Goal: Task Accomplishment & Management: Use online tool/utility

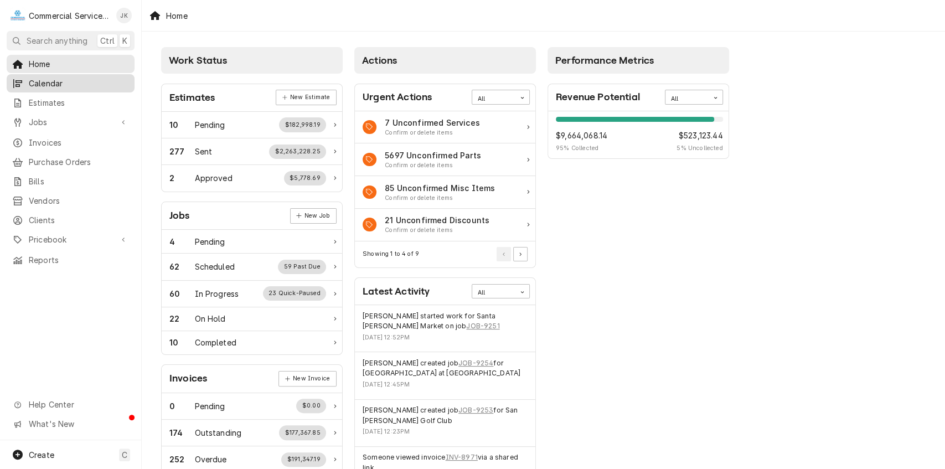
click at [84, 80] on span "Calendar" at bounding box center [79, 83] width 100 height 12
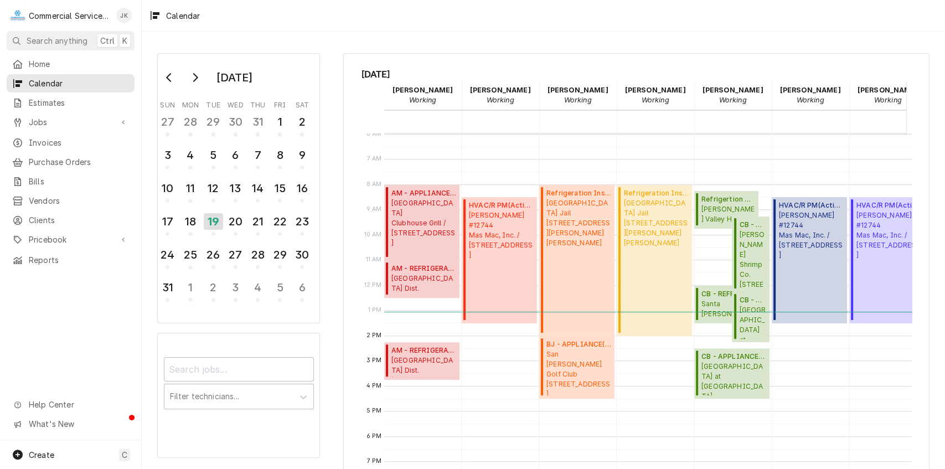
scroll to position [0, 411]
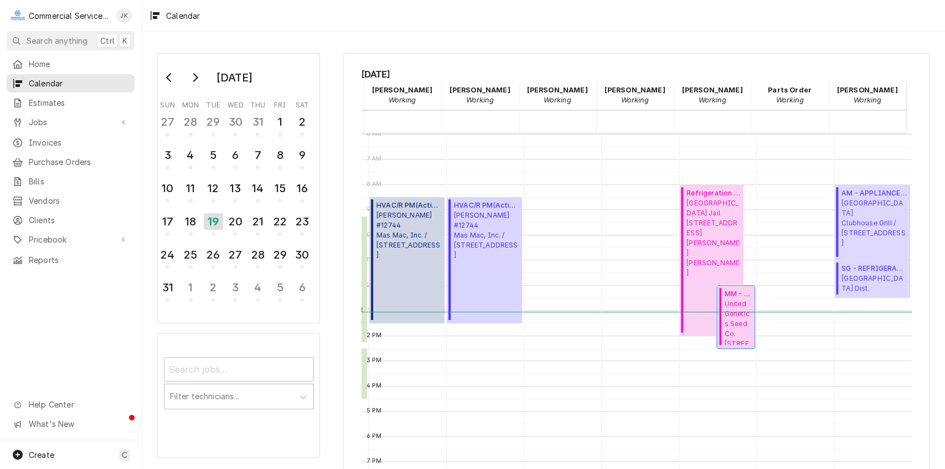
click at [724, 314] on span "United Genetics Seed Co. 8000 Fairview Rd, Hollister, CA 95023" at bounding box center [737, 322] width 27 height 46
click at [191, 215] on div "18" at bounding box center [189, 221] width 19 height 19
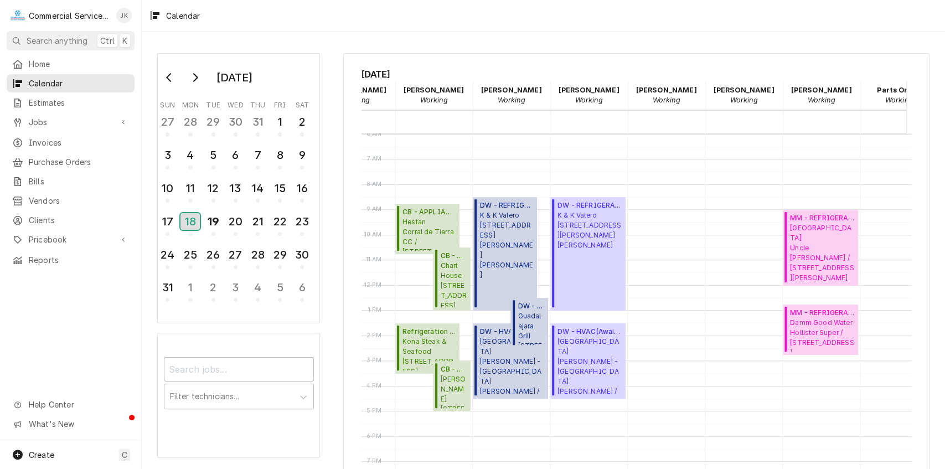
scroll to position [151, 297]
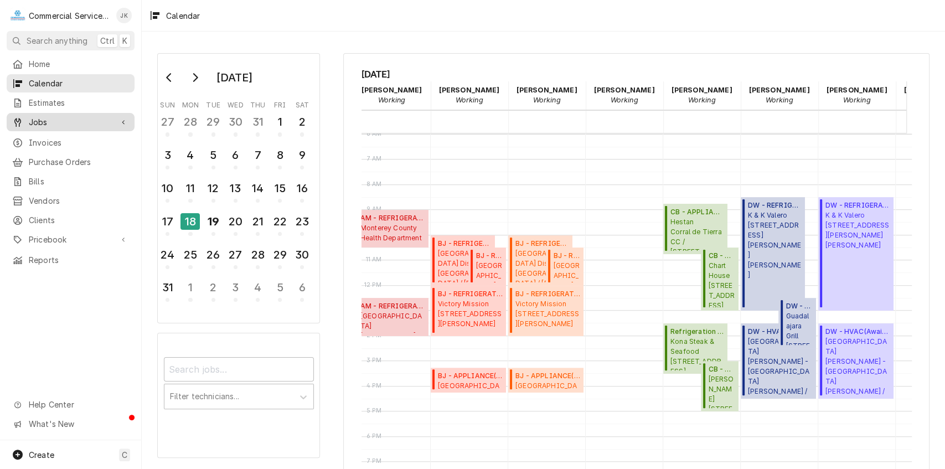
click at [42, 120] on span "Jobs" at bounding box center [71, 122] width 84 height 12
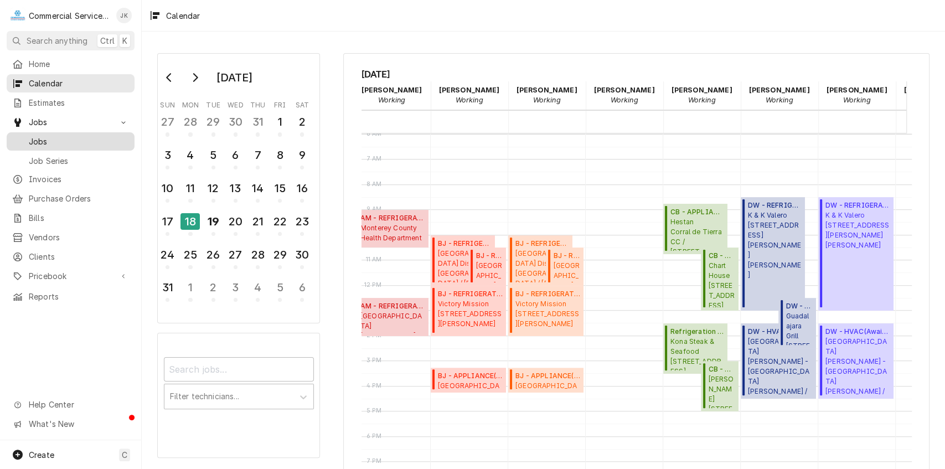
click at [41, 132] on link "Jobs" at bounding box center [71, 141] width 128 height 18
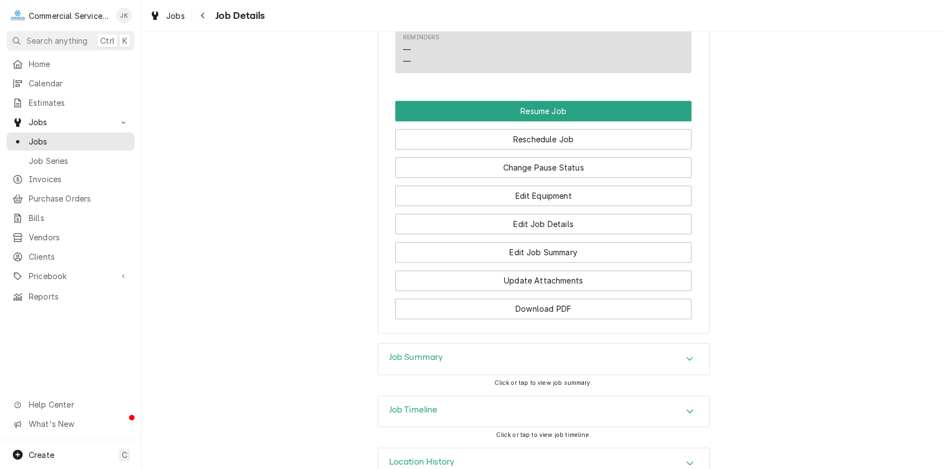
scroll to position [857, 0]
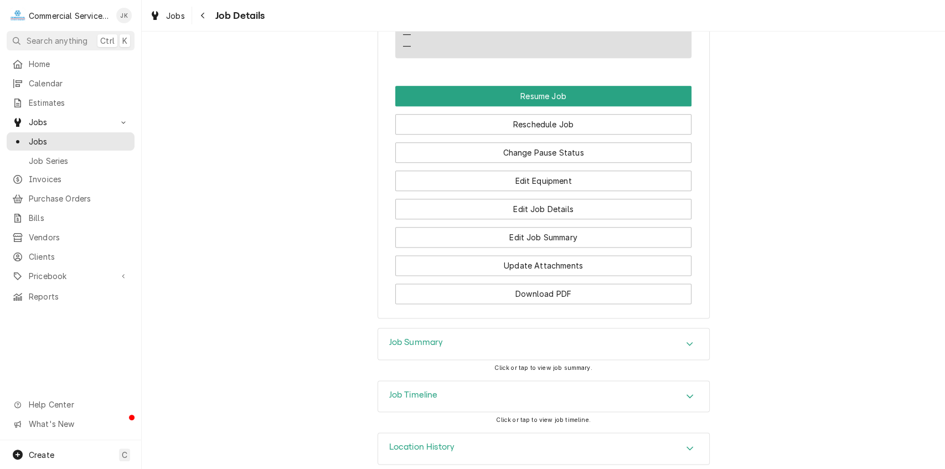
click at [489, 328] on div "Job Summary" at bounding box center [543, 343] width 331 height 31
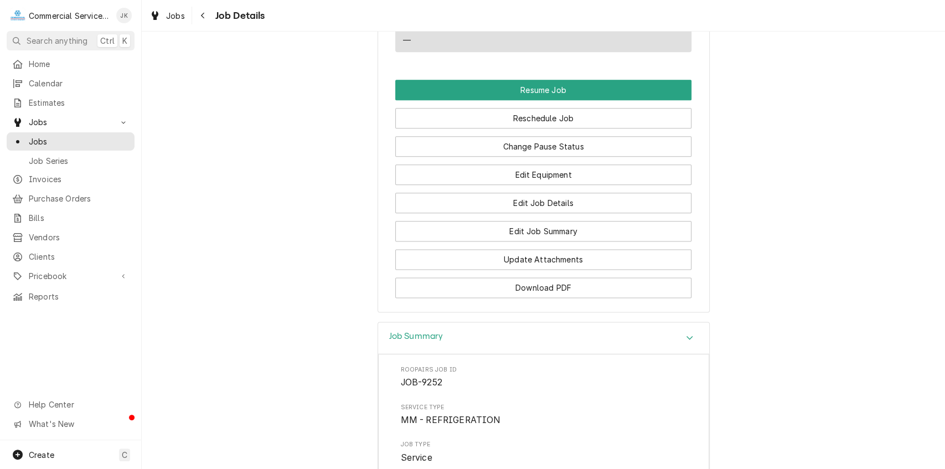
scroll to position [816, 0]
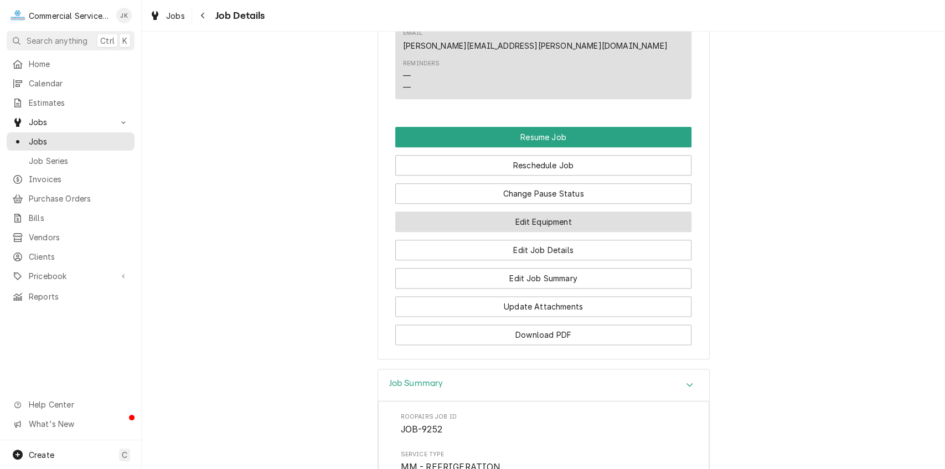
click at [546, 211] on button "Edit Equipment" at bounding box center [543, 221] width 296 height 20
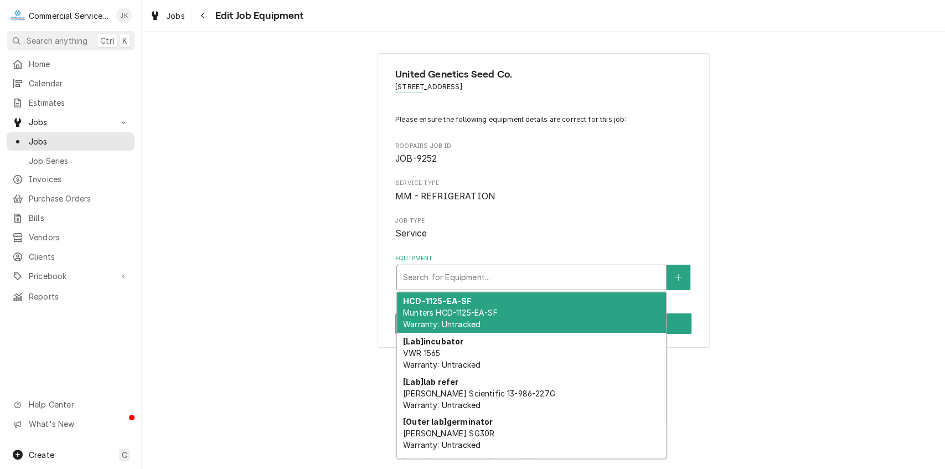
click at [469, 274] on div "Equipment" at bounding box center [531, 277] width 258 height 20
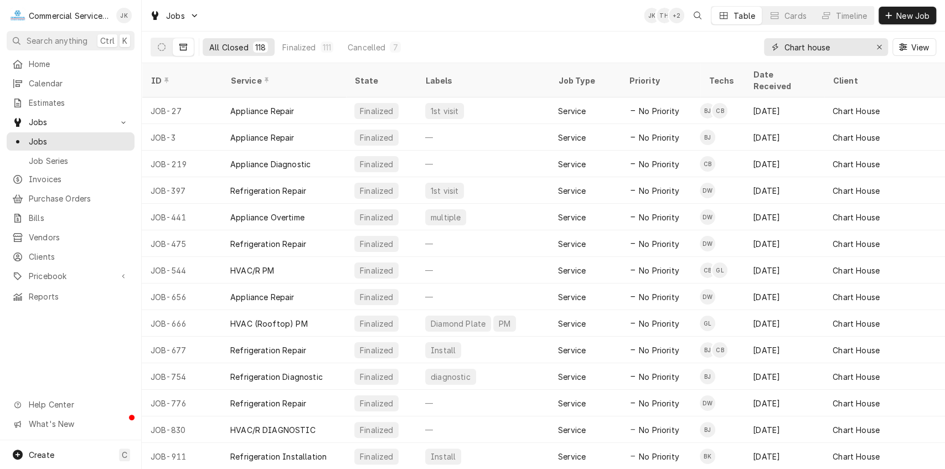
click at [840, 44] on input "Chart house" at bounding box center [825, 47] width 83 height 18
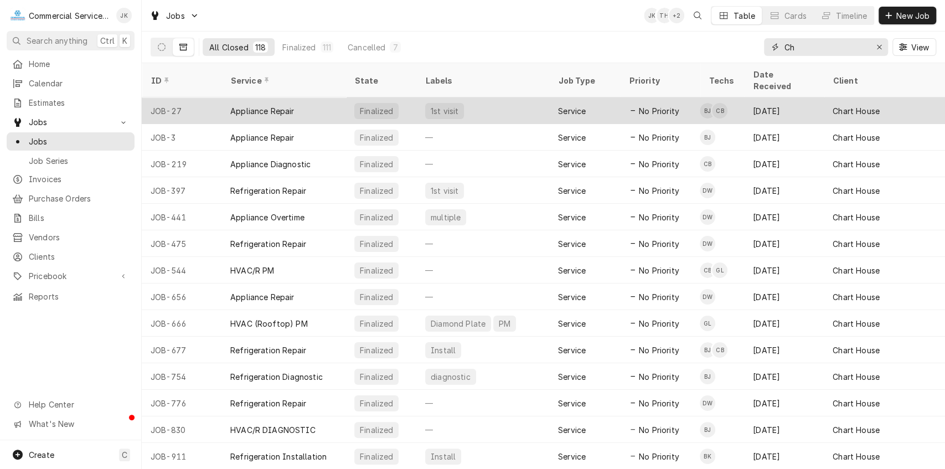
type input "C"
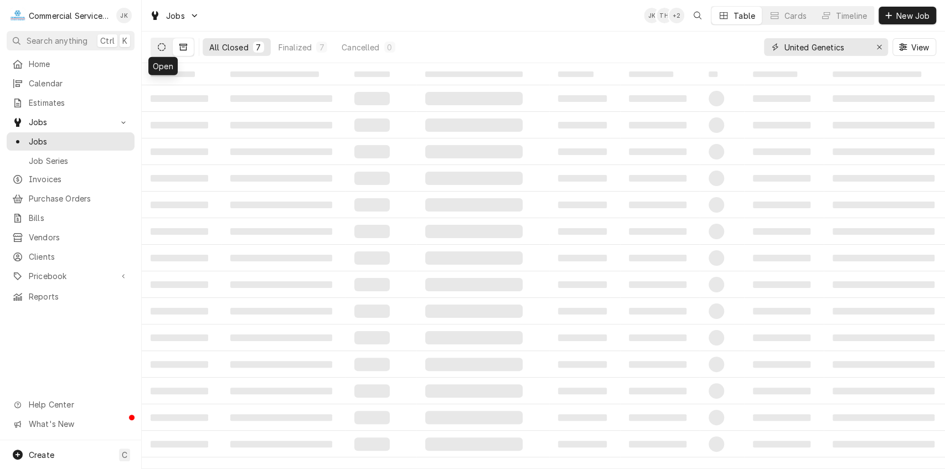
type input "United Genetics"
click at [162, 45] on icon "Dynamic Content Wrapper" at bounding box center [162, 47] width 8 height 8
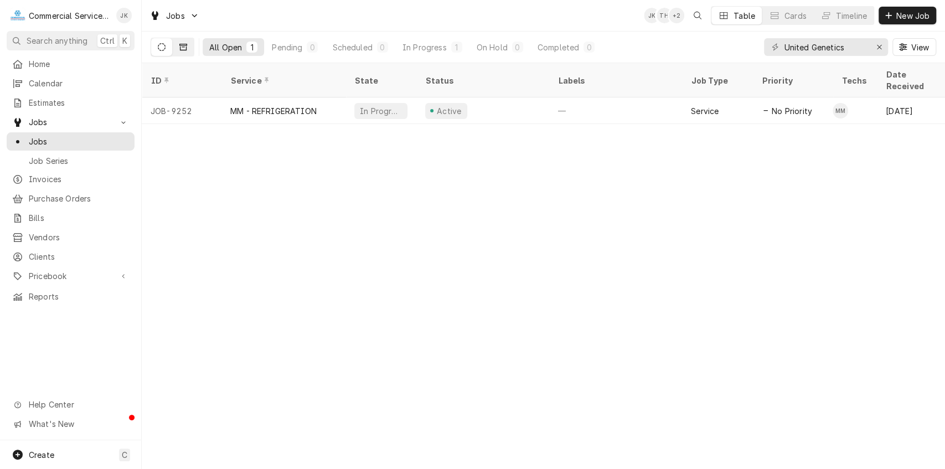
click at [184, 50] on icon "Dynamic Content Wrapper" at bounding box center [183, 47] width 8 height 8
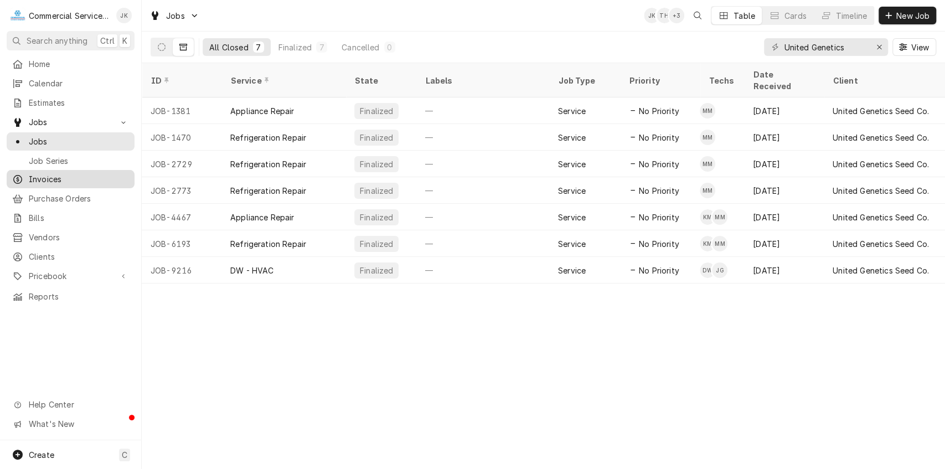
click at [52, 175] on span "Invoices" at bounding box center [79, 179] width 100 height 12
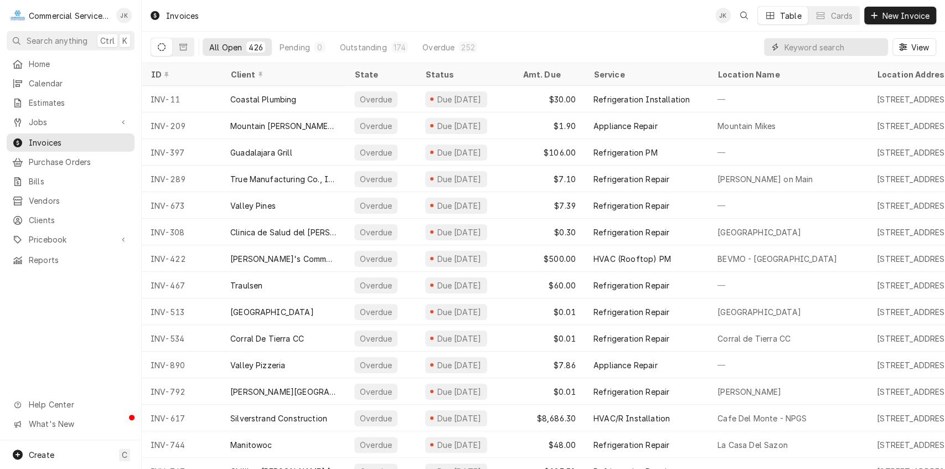
click at [847, 44] on input "Dynamic Content Wrapper" at bounding box center [833, 47] width 99 height 18
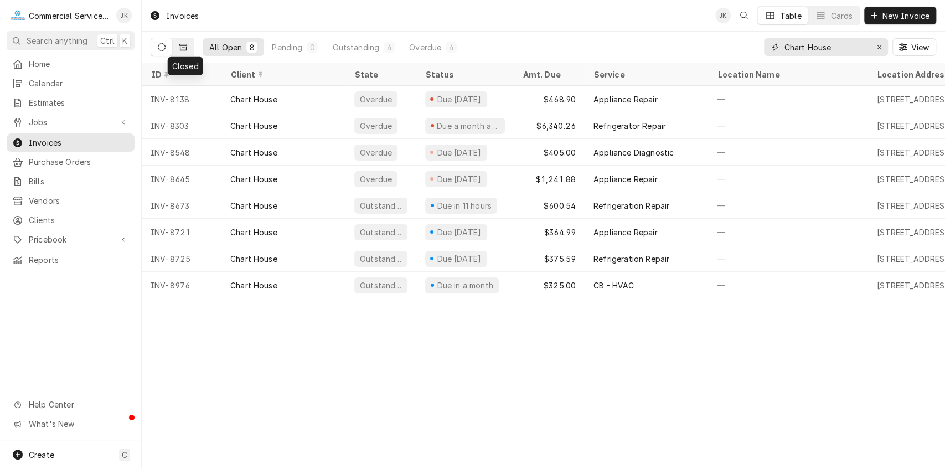
type input "Chart House"
click at [182, 50] on icon "Dynamic Content Wrapper" at bounding box center [183, 47] width 8 height 7
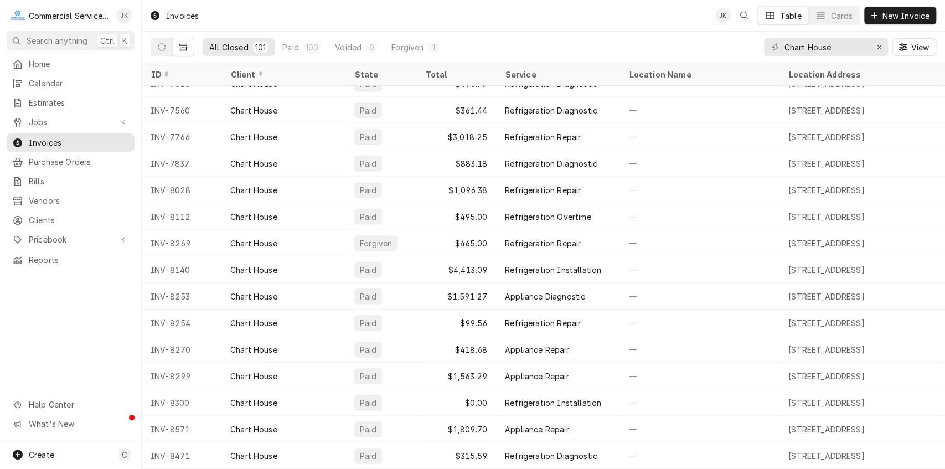
scroll to position [2303, 0]
click at [162, 48] on icon "Dynamic Content Wrapper" at bounding box center [162, 47] width 8 height 8
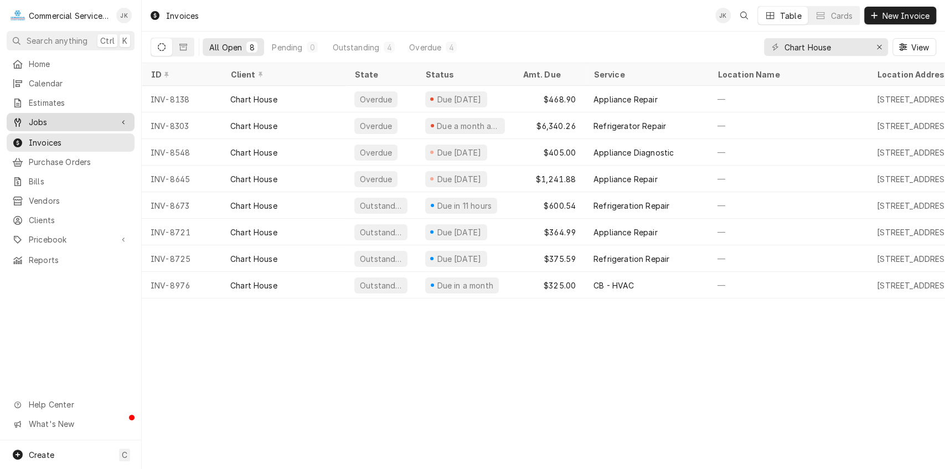
click at [45, 121] on span "Jobs" at bounding box center [71, 122] width 84 height 12
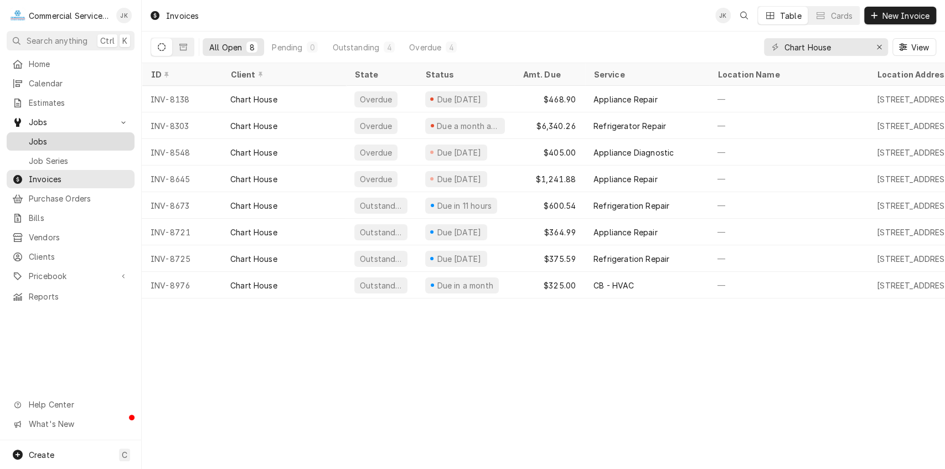
click at [54, 141] on span "Jobs" at bounding box center [79, 142] width 100 height 12
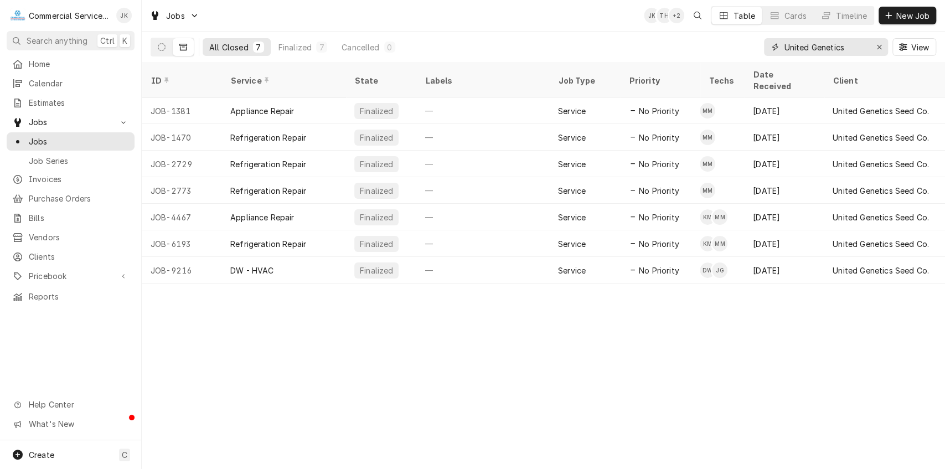
click at [850, 46] on input "United Genetics" at bounding box center [825, 47] width 83 height 18
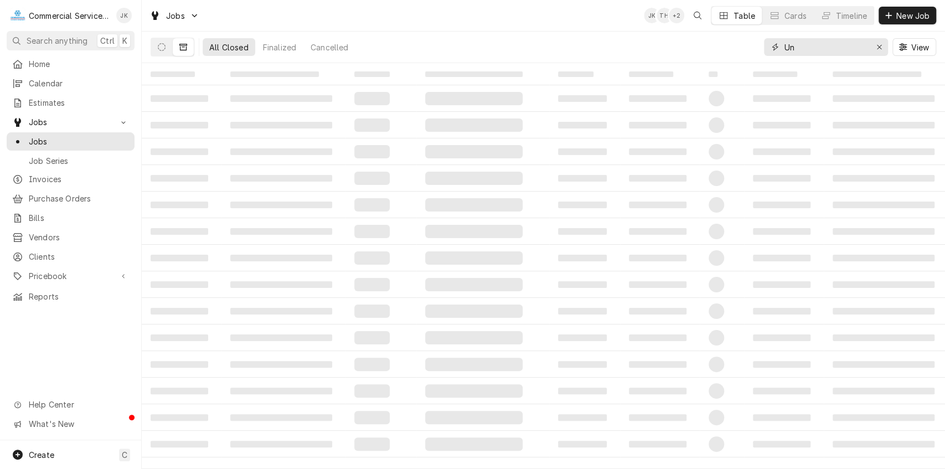
type input "U"
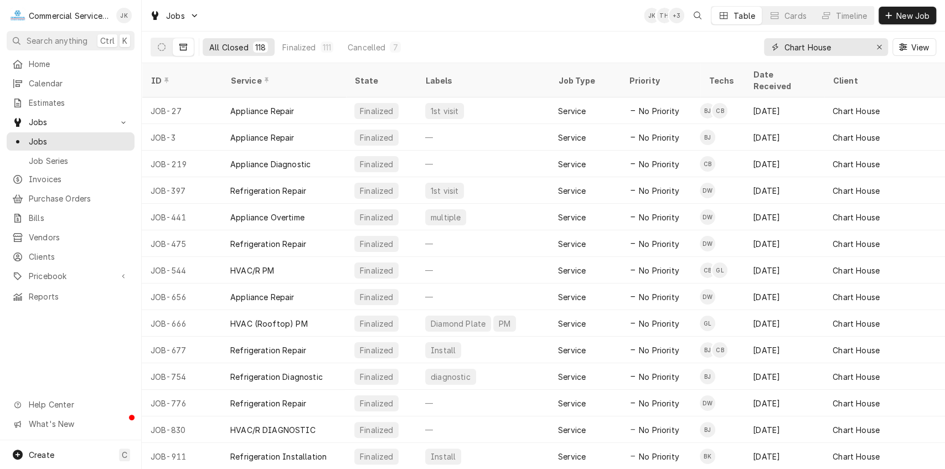
type input "Chart House"
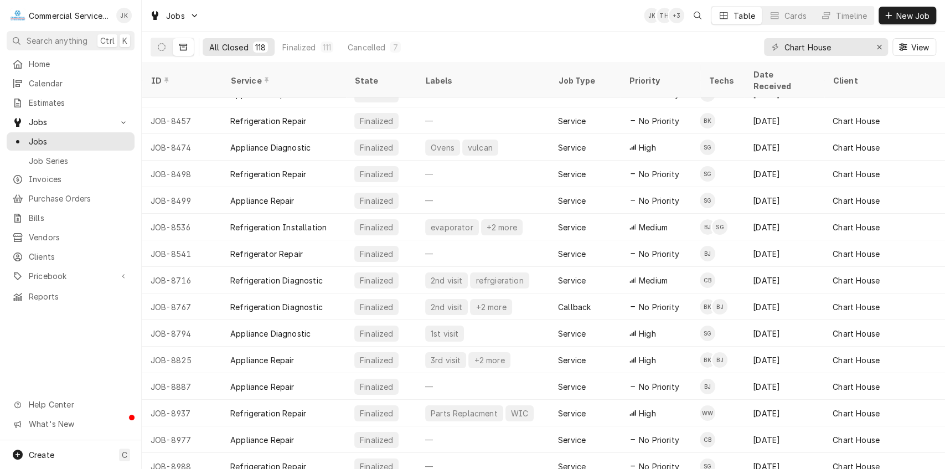
scroll to position [2755, 0]
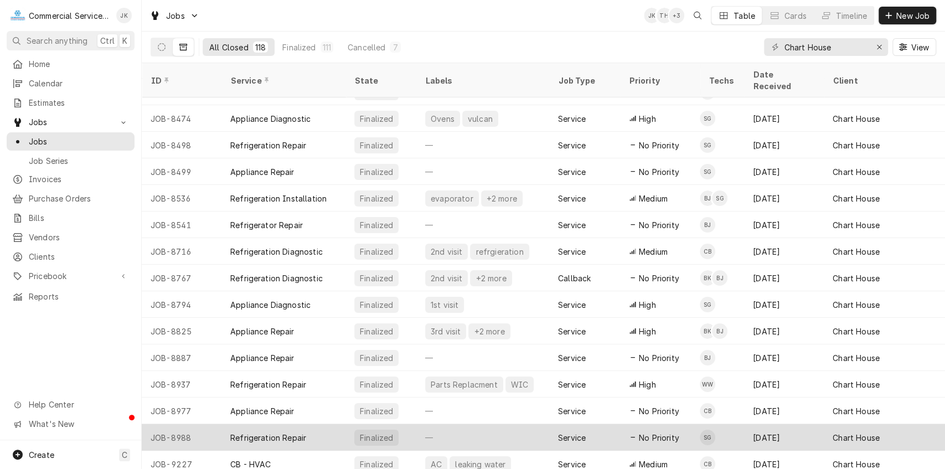
click at [305, 424] on div "Refrigeration Repair" at bounding box center [283, 437] width 124 height 27
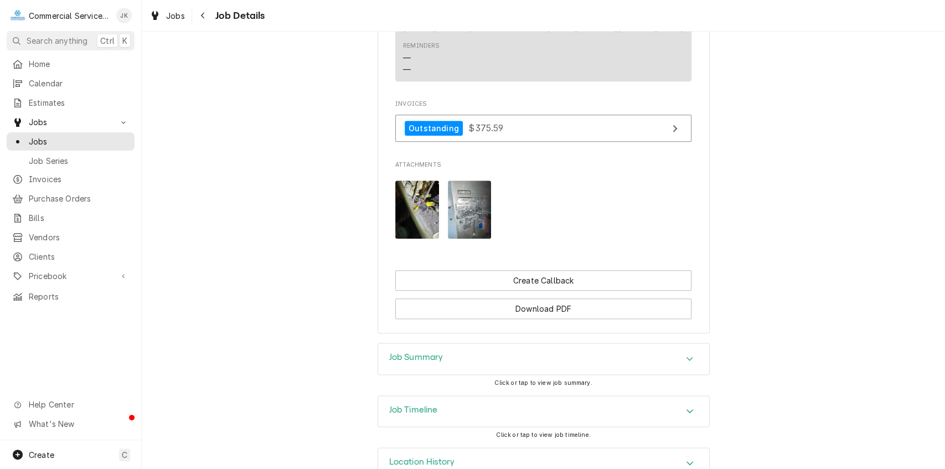
scroll to position [826, 0]
